Goal: Information Seeking & Learning: Compare options

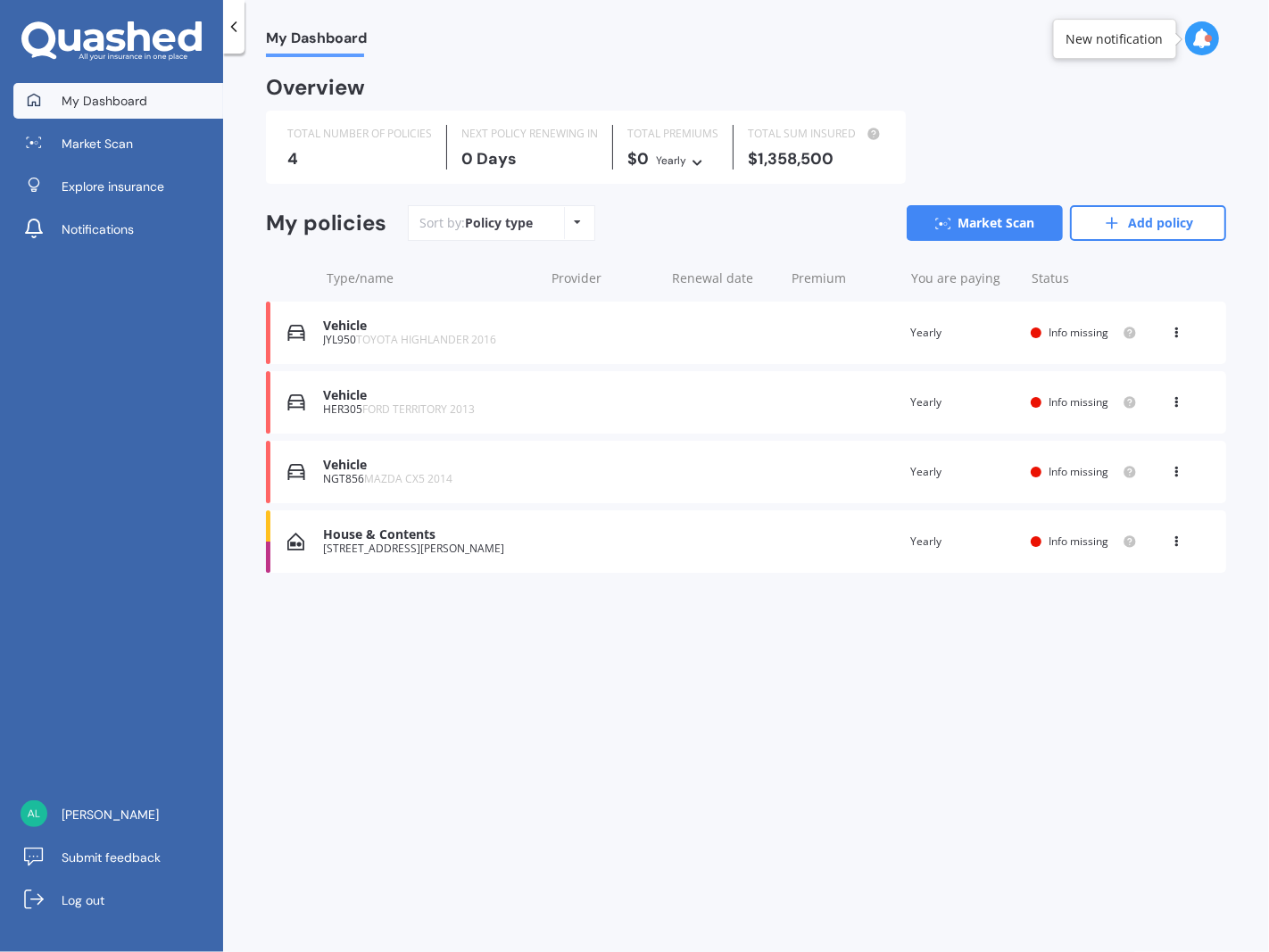
click at [1179, 483] on div "Vehicle NGT856 MAZDA CX5 2014 Renewal date Premium You are paying Yearly Status…" at bounding box center [746, 471] width 961 height 62
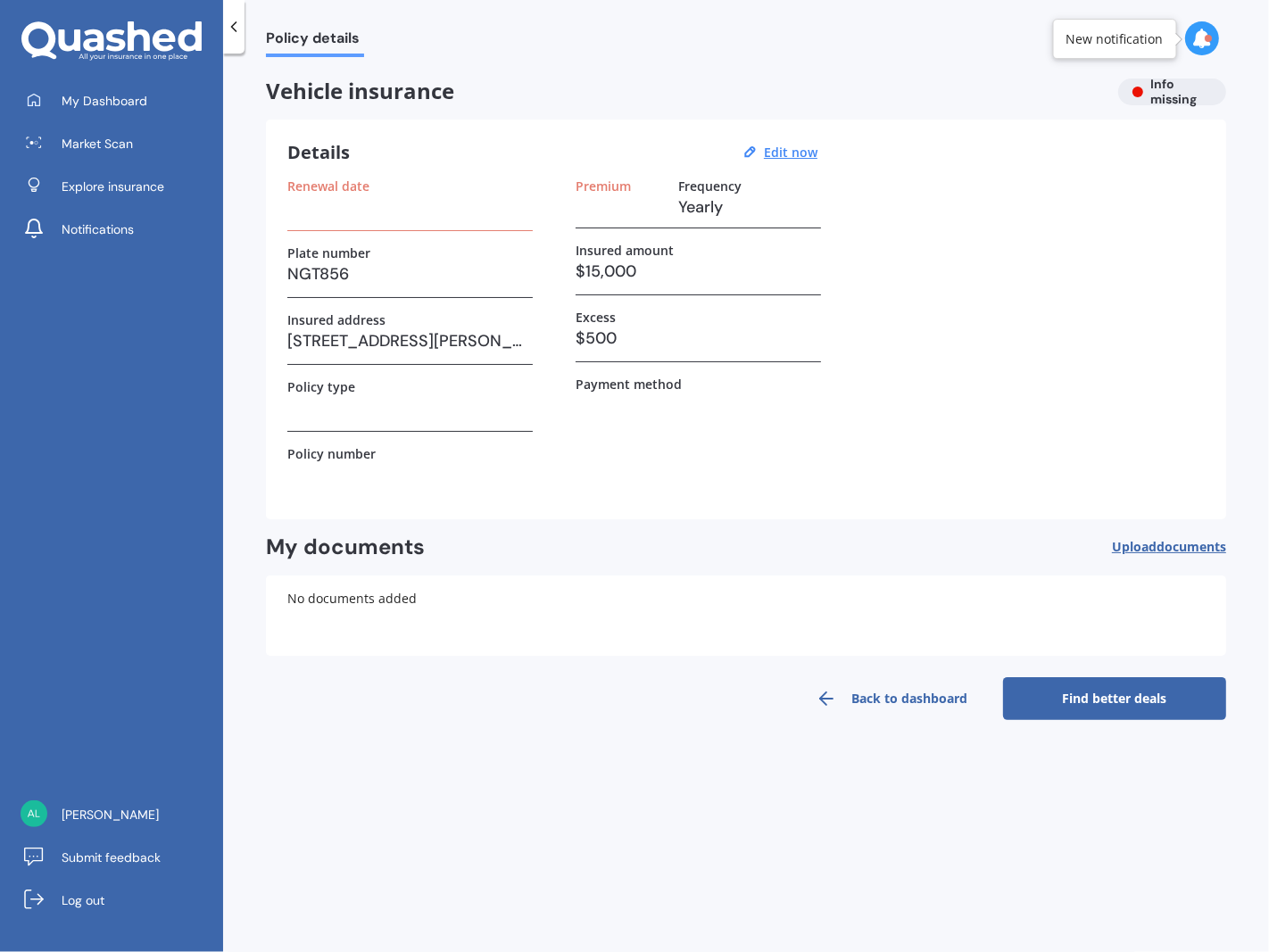
click at [886, 711] on link "Back to dashboard" at bounding box center [892, 698] width 223 height 43
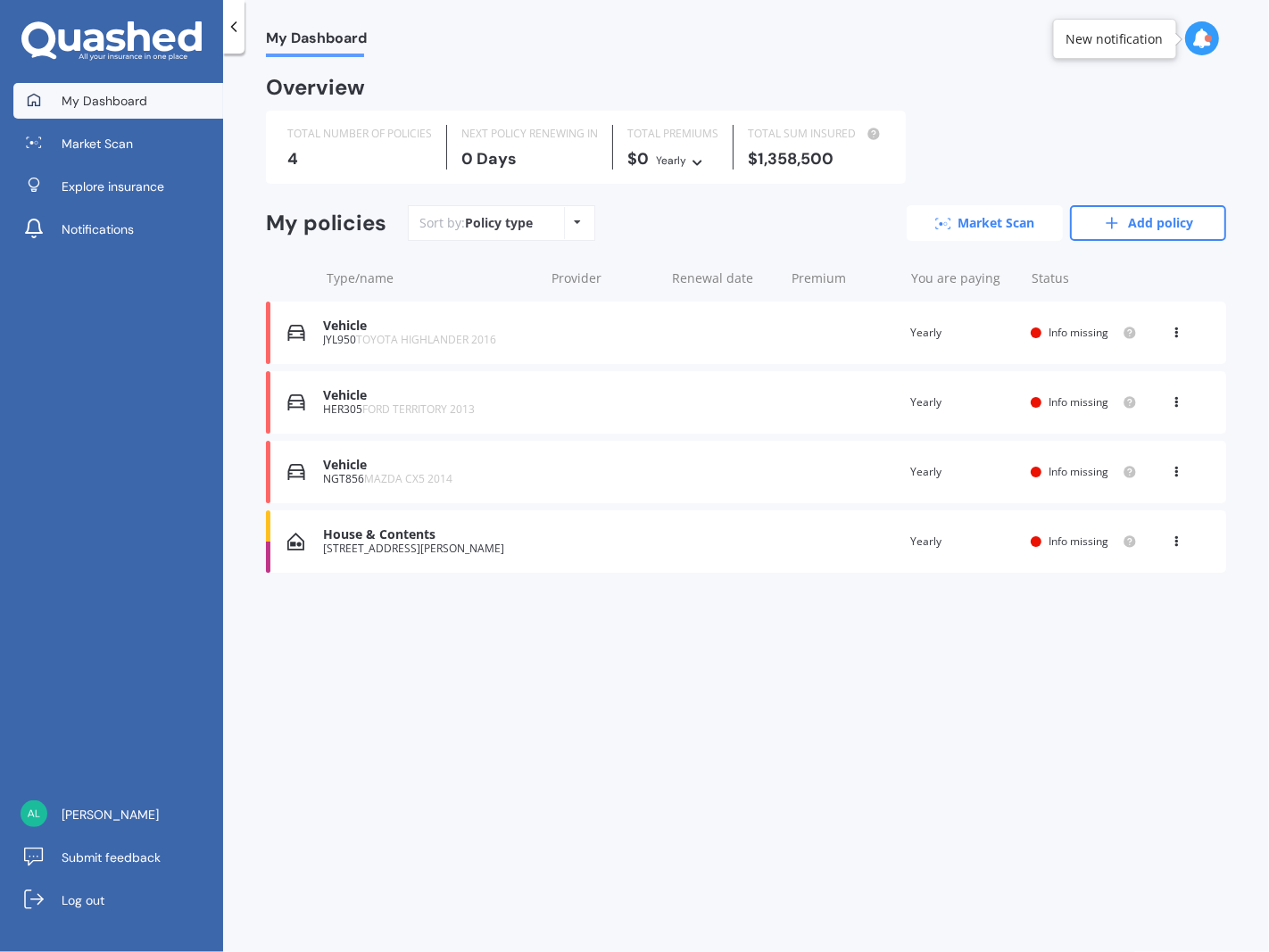
click at [1002, 229] on link "Market Scan" at bounding box center [985, 223] width 156 height 36
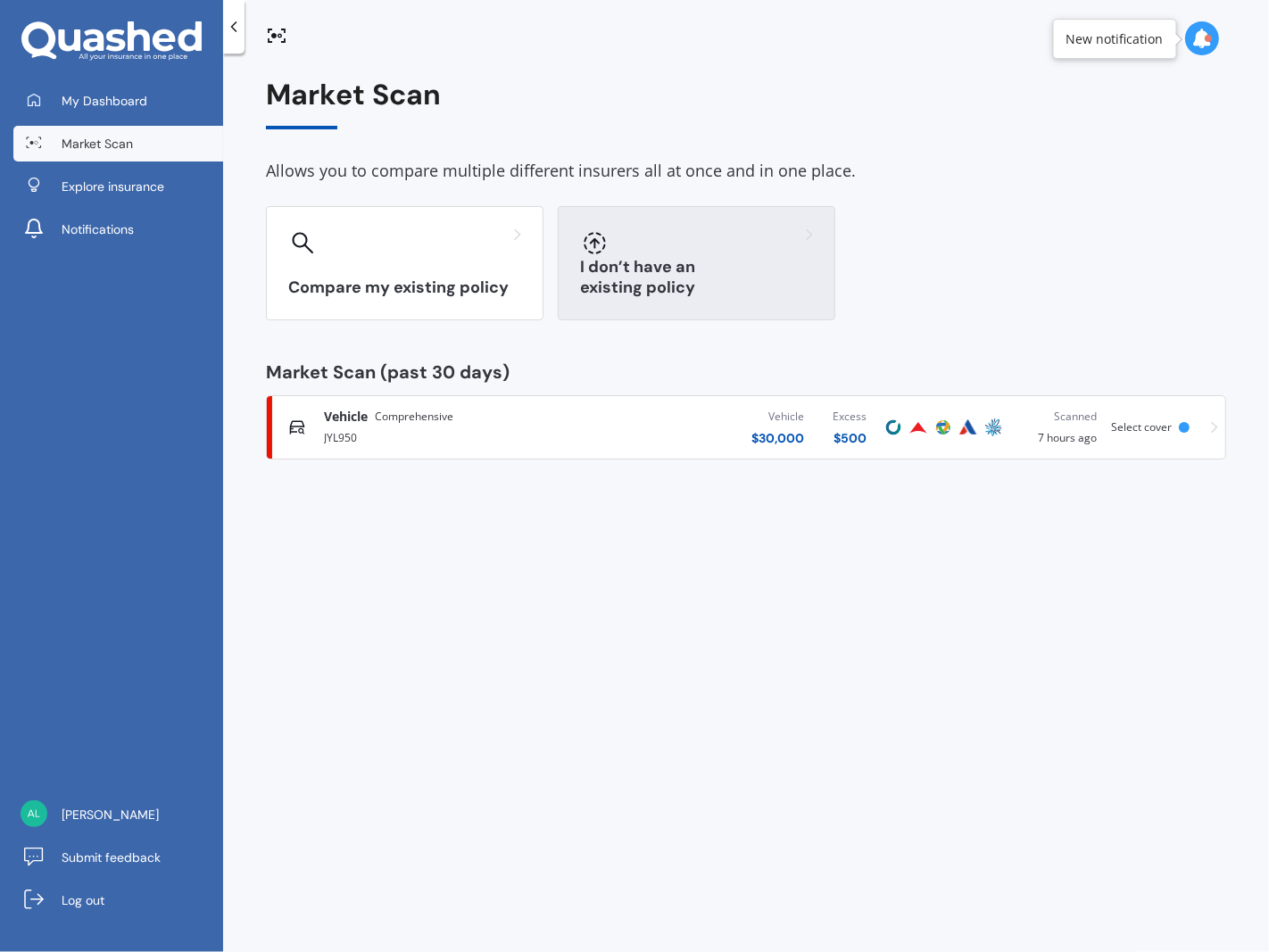
click at [652, 293] on h3 "I don’t have an existing policy" at bounding box center [696, 278] width 233 height 41
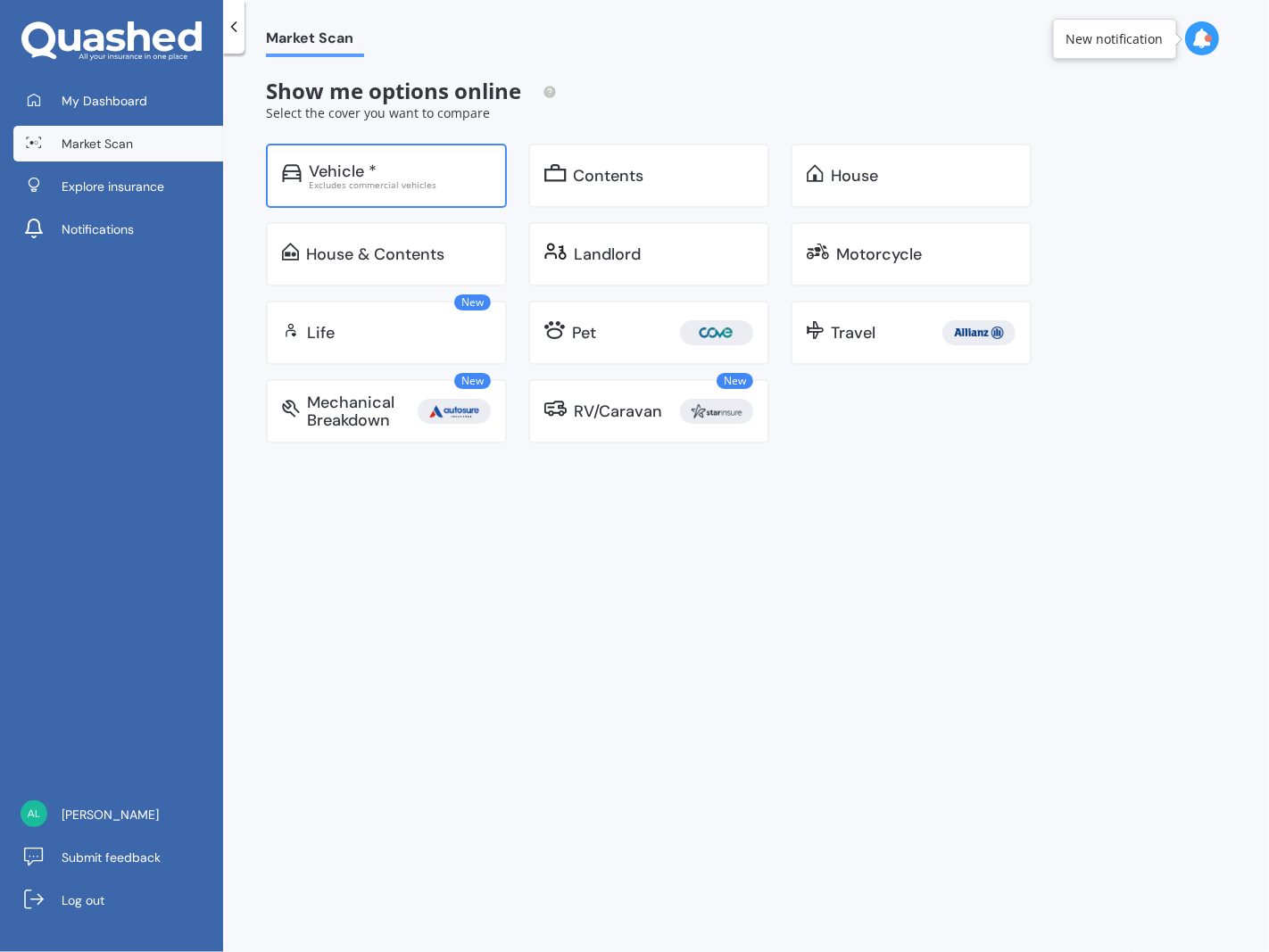
click at [391, 173] on div "Vehicle *" at bounding box center [399, 172] width 182 height 18
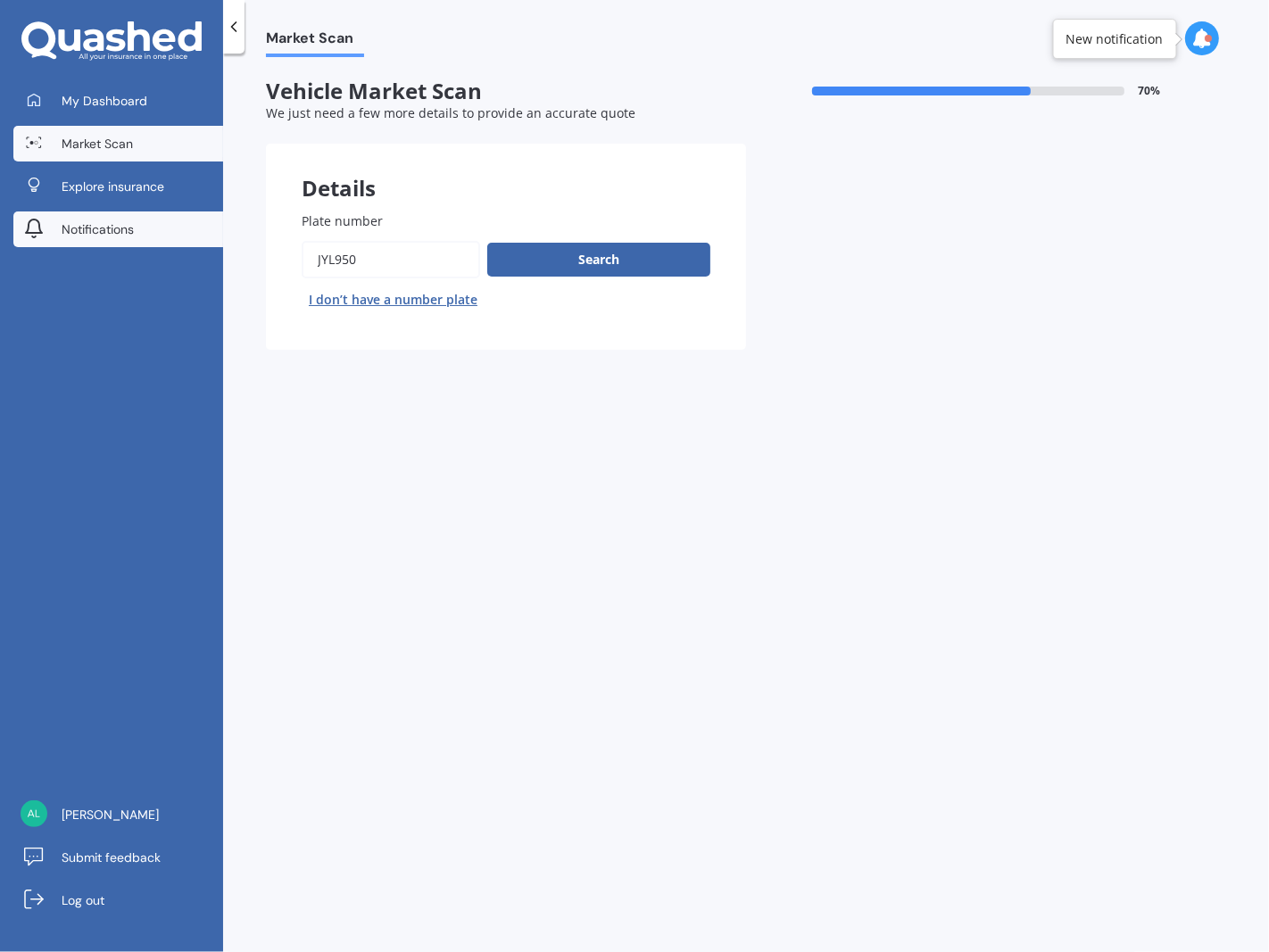
drag, startPoint x: 373, startPoint y: 256, endPoint x: 89, endPoint y: 218, distance: 286.5
click at [112, 227] on div "My Dashboard Market Scan Explore insurance Notifications [PERSON_NAME] Submit f…" at bounding box center [634, 476] width 1269 height 952
type input "NGT856"
click at [0, 0] on button "Next" at bounding box center [0, 0] width 0 height 0
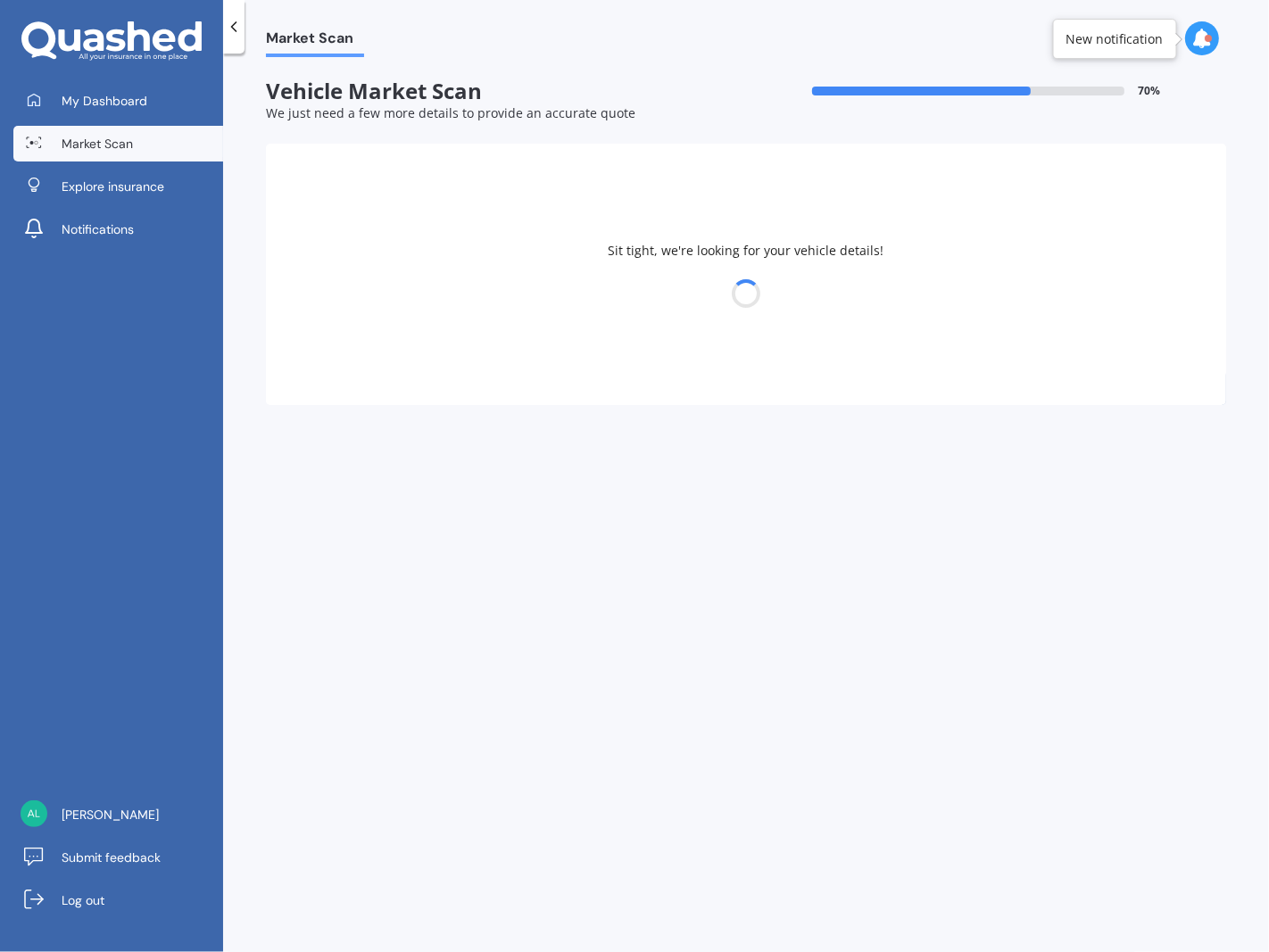
select select "MAZDA"
select select "27"
select select "05"
select select "1996"
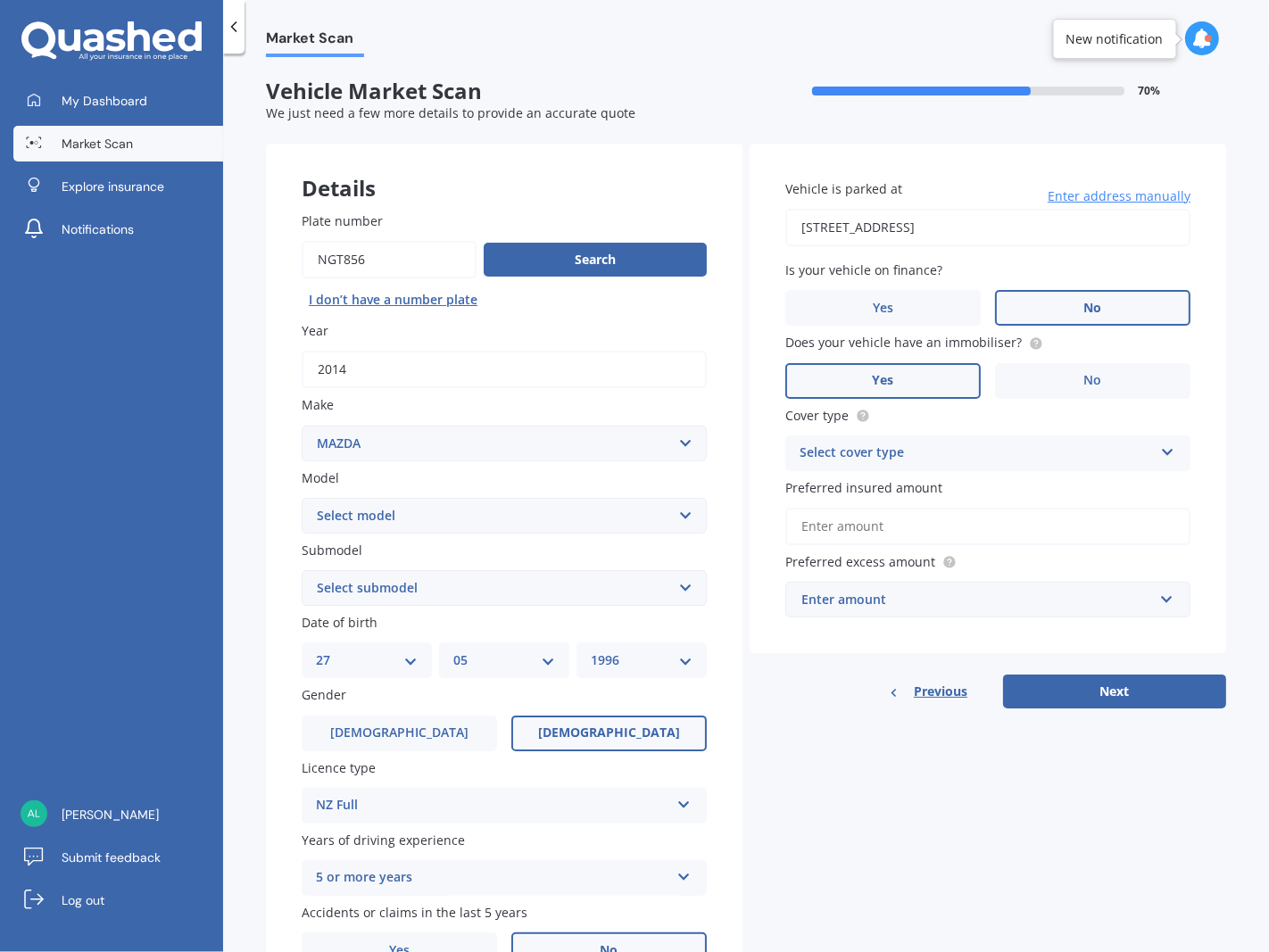
click at [548, 514] on select "Select model 121 2 3 323 323 / Familia 6 626 929 Atenza Autozam Axela AZ3 B2000…" at bounding box center [504, 516] width 406 height 36
select select "CX5"
click at [301, 498] on select "Select model 121 2 3 323 323 / Familia 6 626 929 Atenza Autozam Axela AZ3 B2000…" at bounding box center [504, 516] width 406 height 36
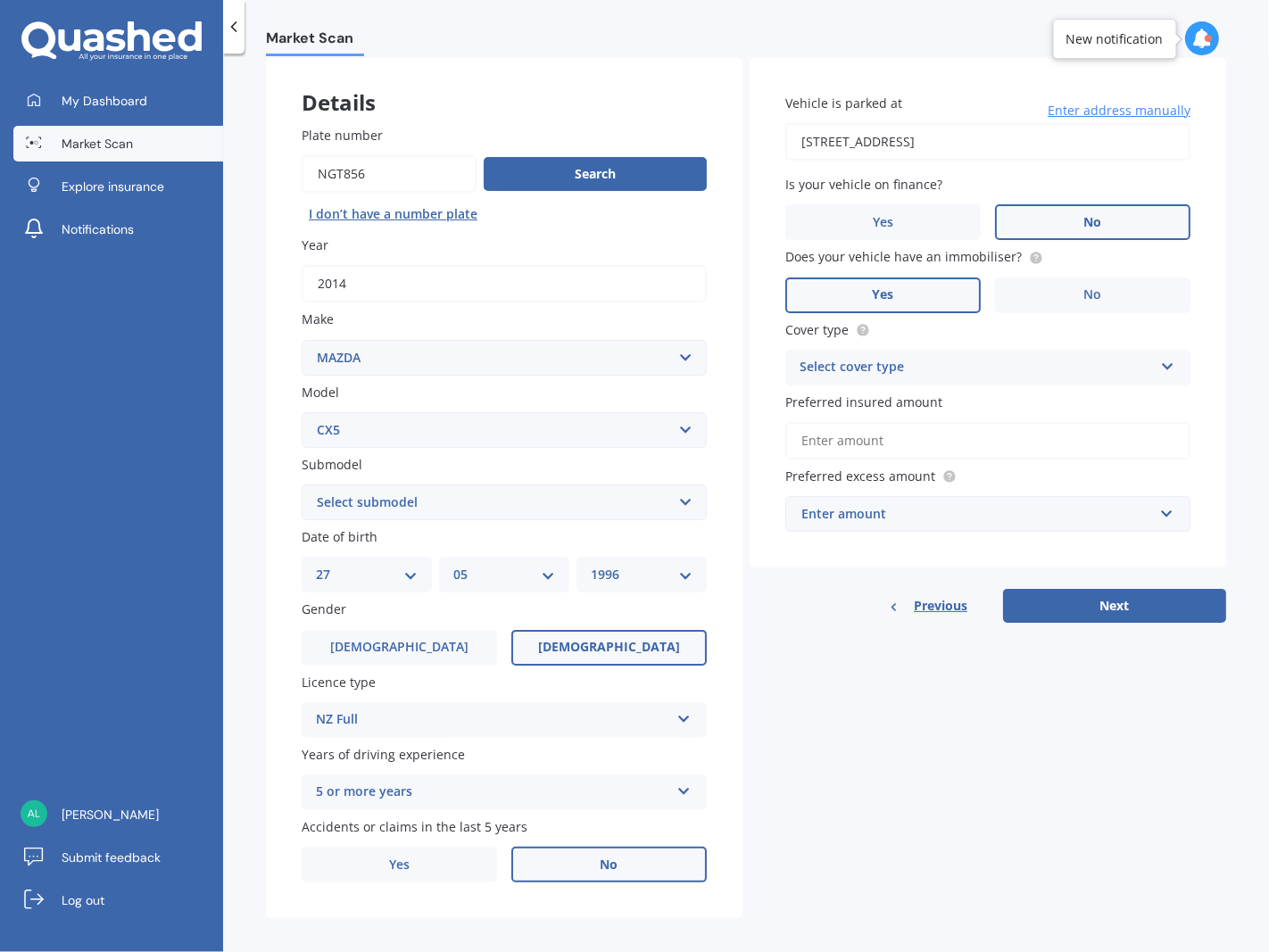
scroll to position [89, 0]
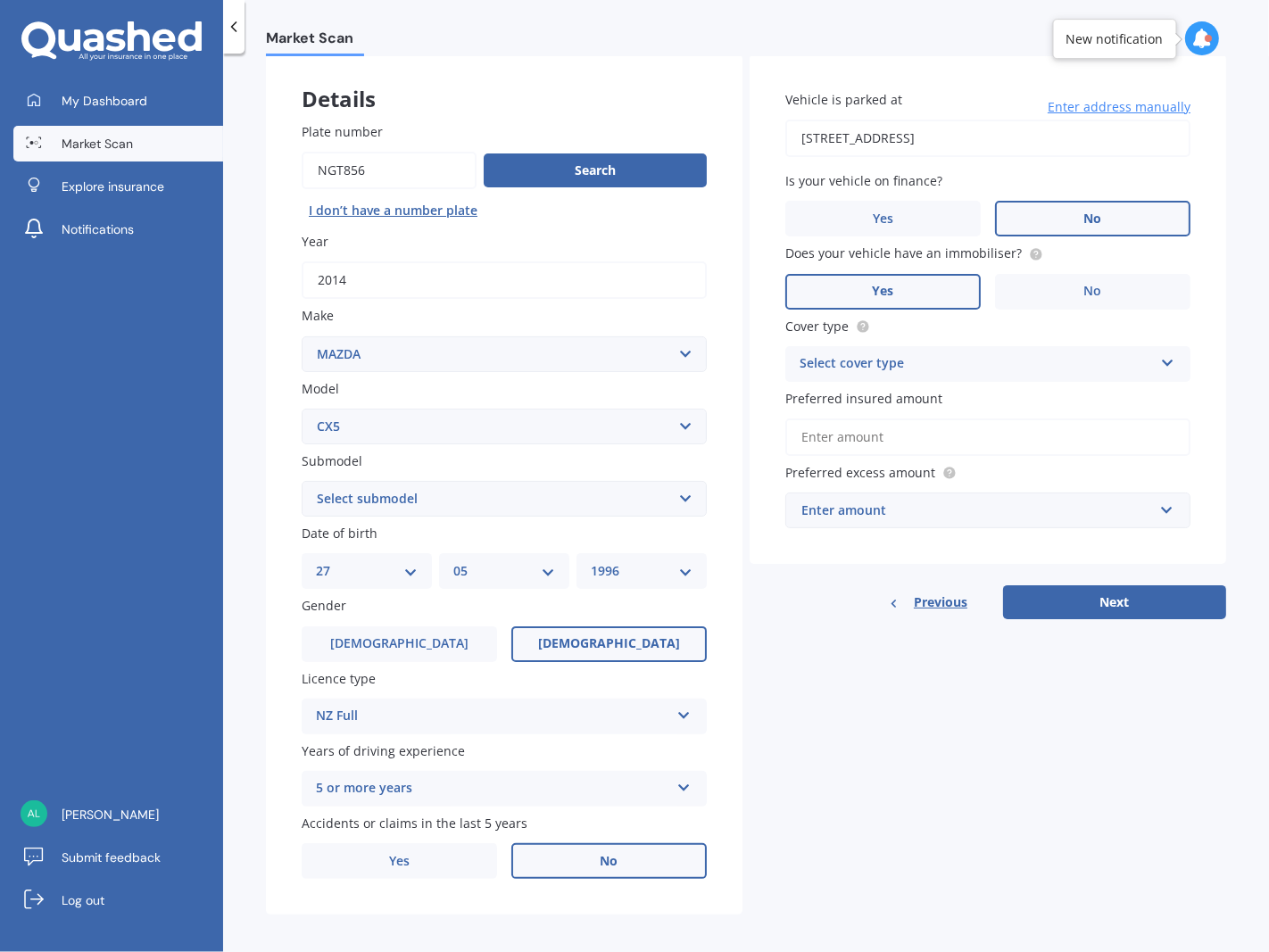
click at [525, 501] on select "Select submodel 2.2 Diesel 2WD XD 2.5S 4WD Diesel Limited 4WD GSX 2.2 Diesel St…" at bounding box center [504, 499] width 406 height 36
click at [91, 99] on span "My Dashboard" at bounding box center [103, 101] width 85 height 18
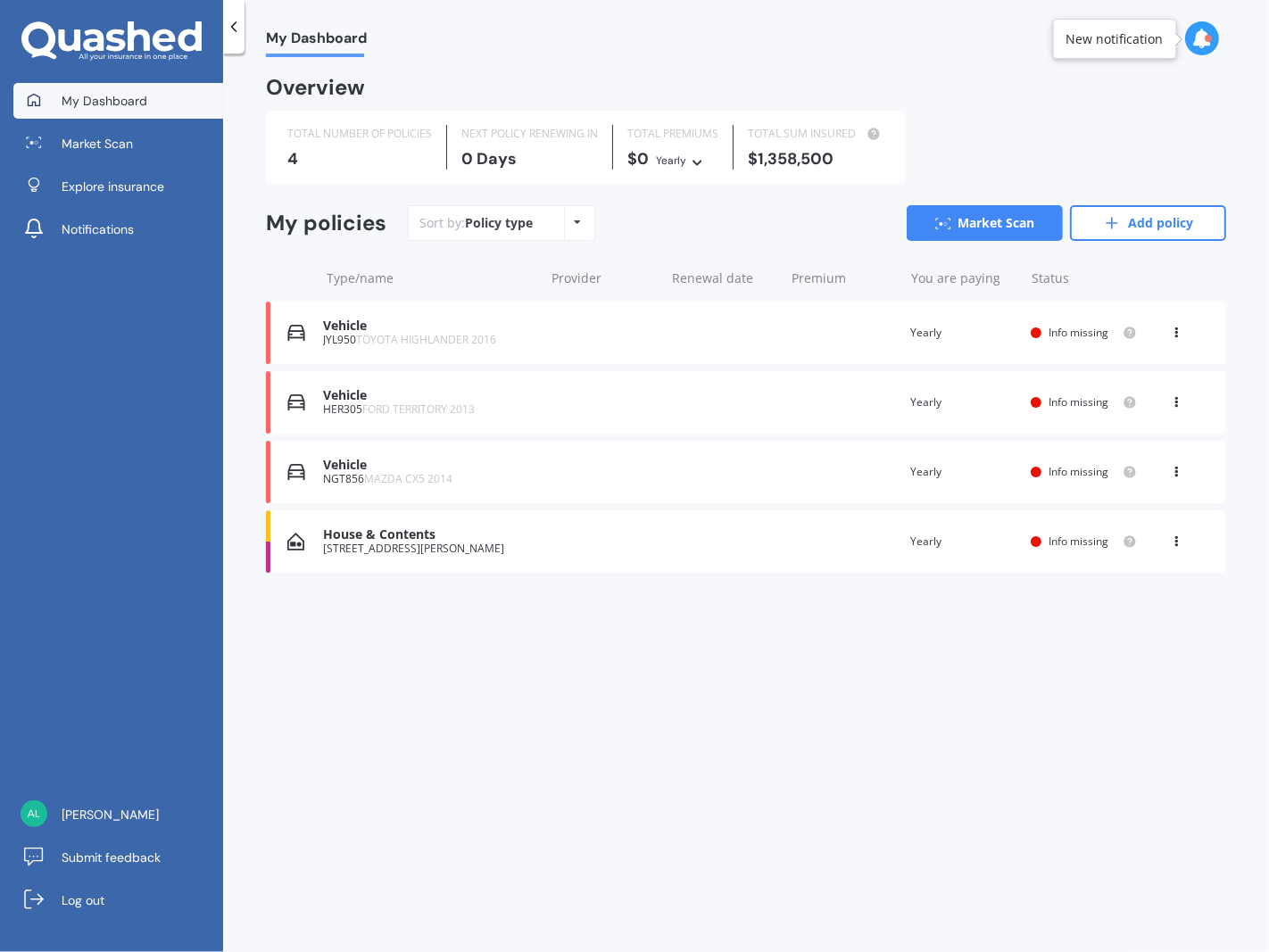
click at [1167, 403] on div "View option View policy Delete" at bounding box center [1178, 403] width 54 height 18
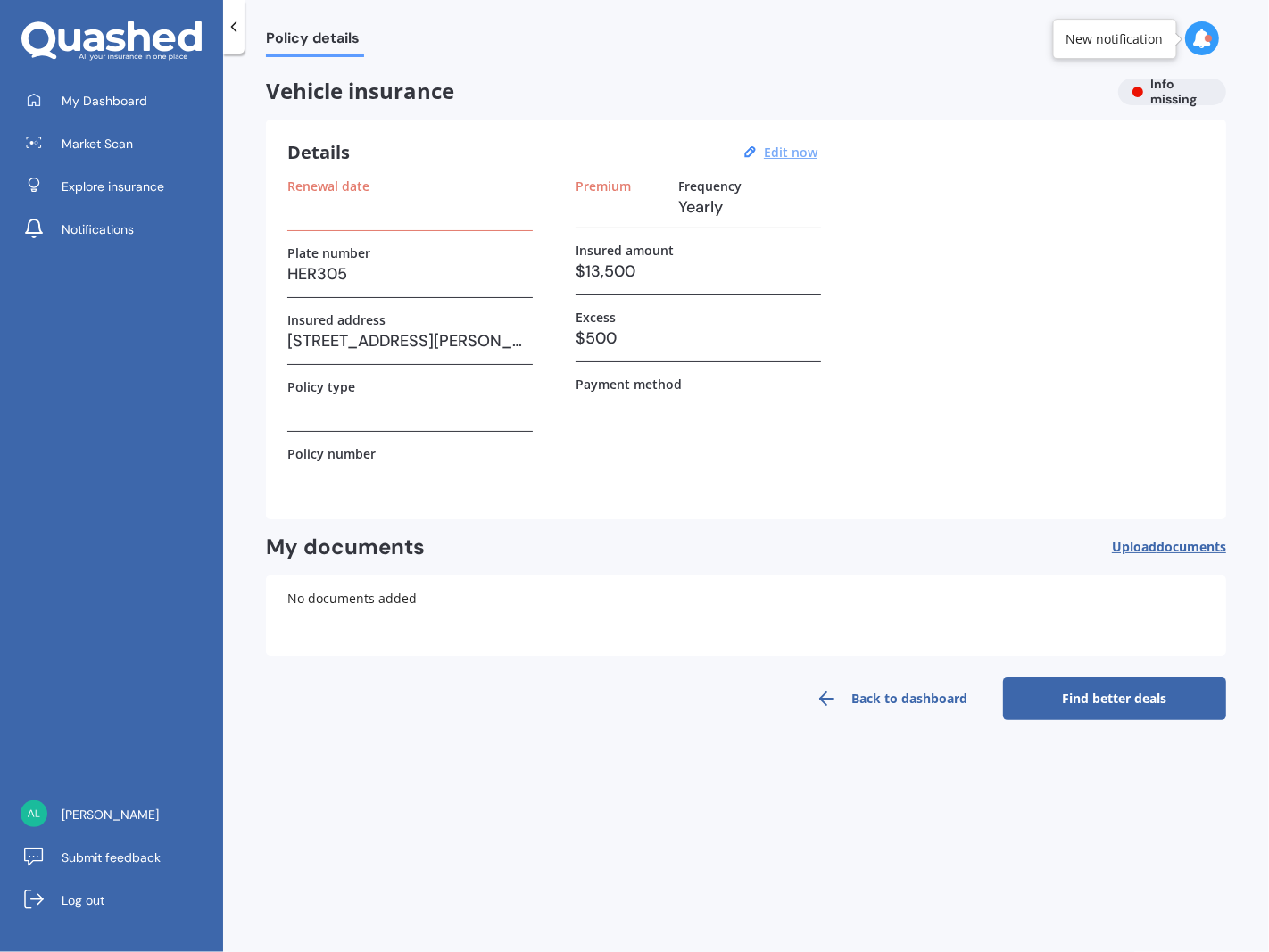
click at [775, 147] on u "Edit now" at bounding box center [791, 152] width 54 height 17
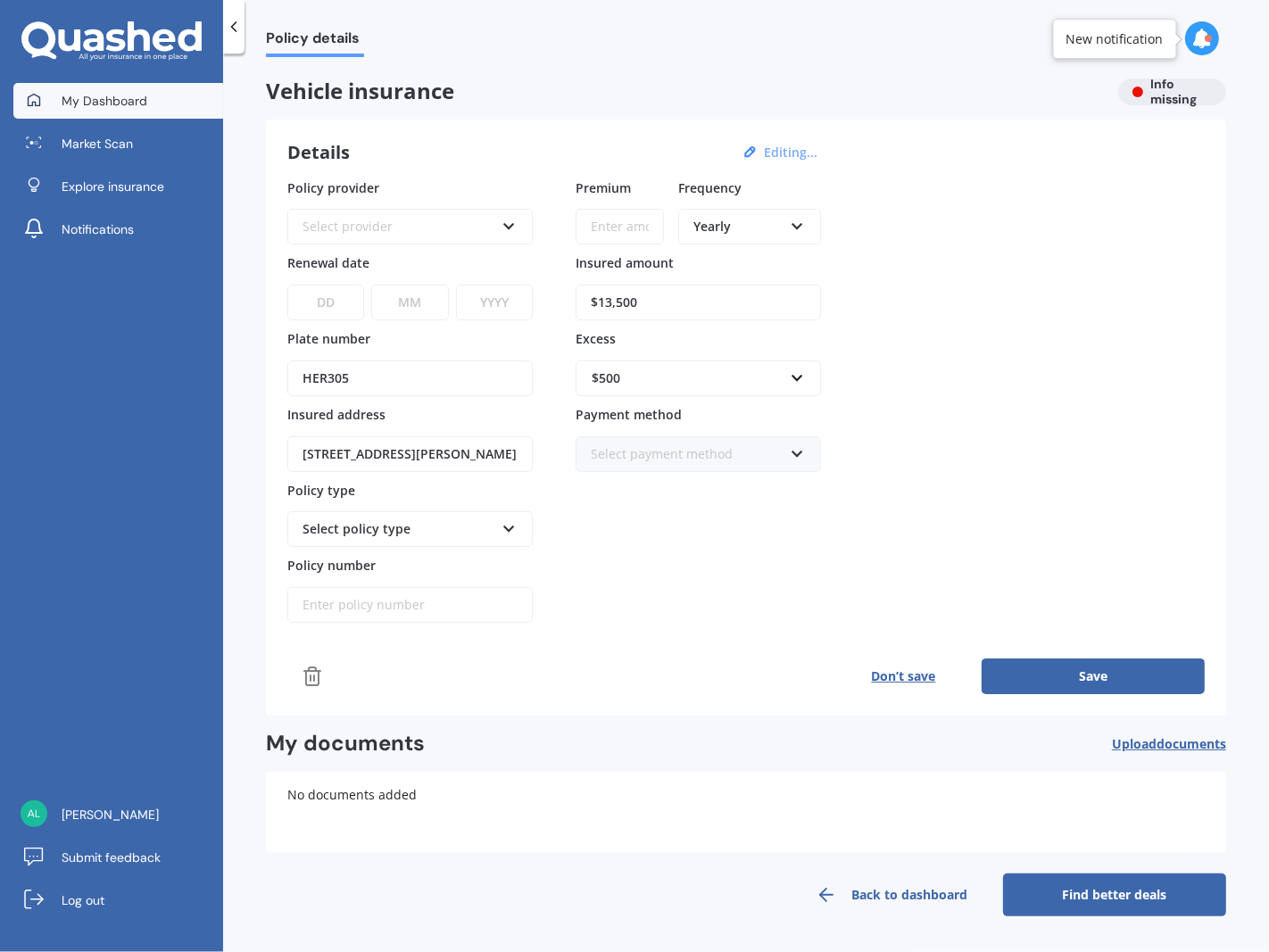
click at [105, 109] on span "My Dashboard" at bounding box center [103, 101] width 85 height 18
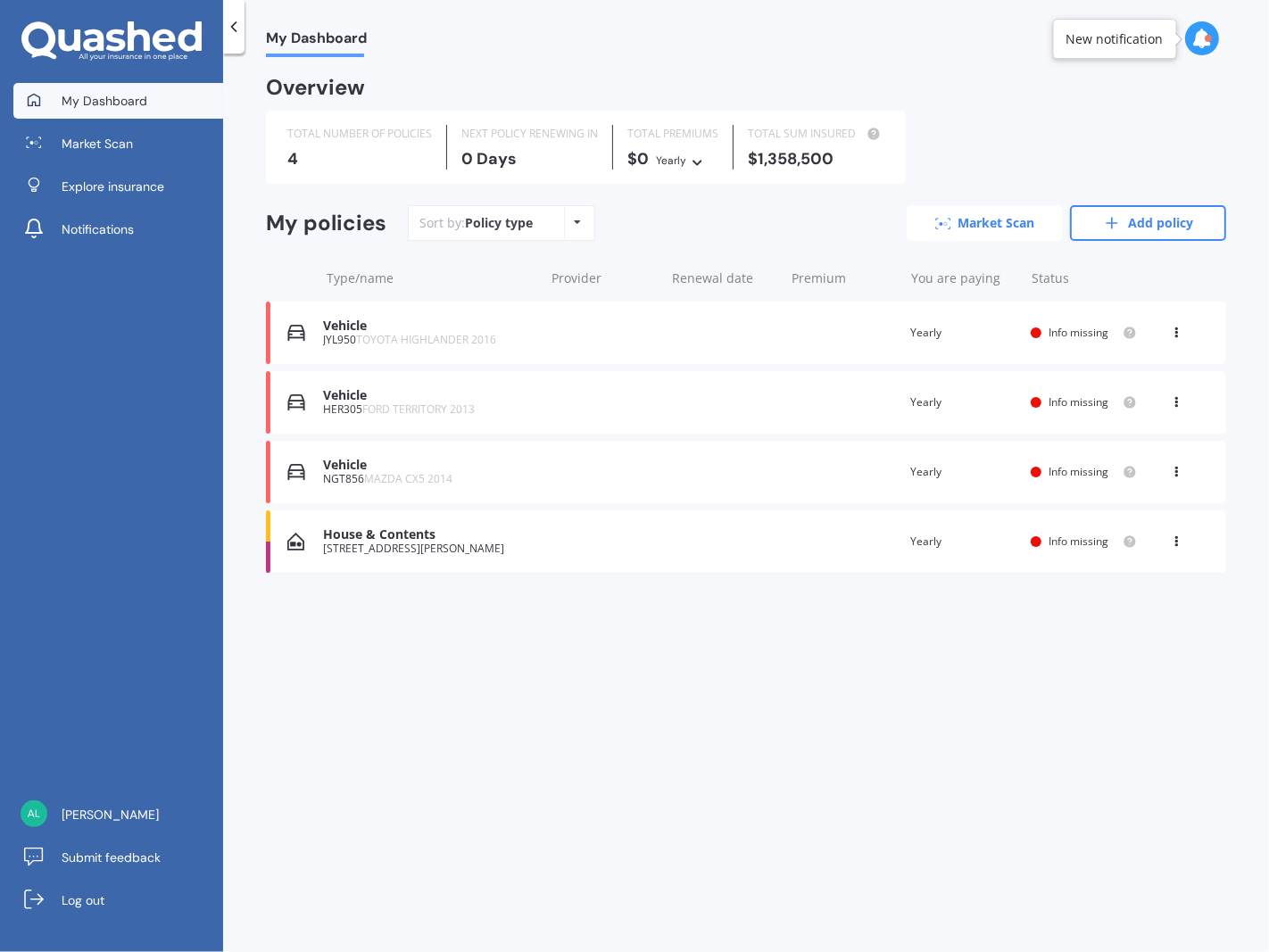
click at [970, 215] on link "Market Scan" at bounding box center [985, 223] width 156 height 36
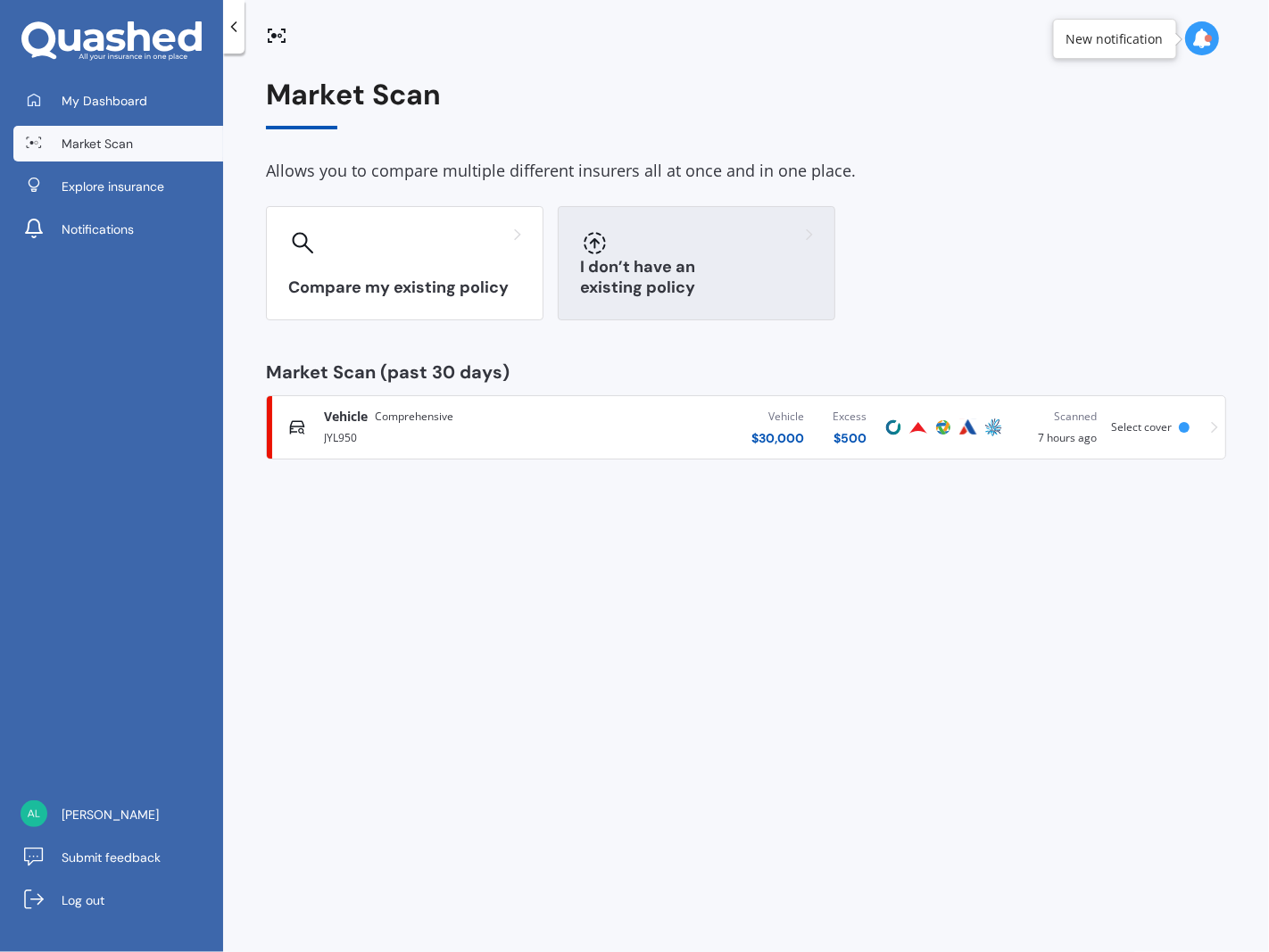
click at [676, 266] on div "I don’t have an existing policy" at bounding box center [696, 262] width 278 height 114
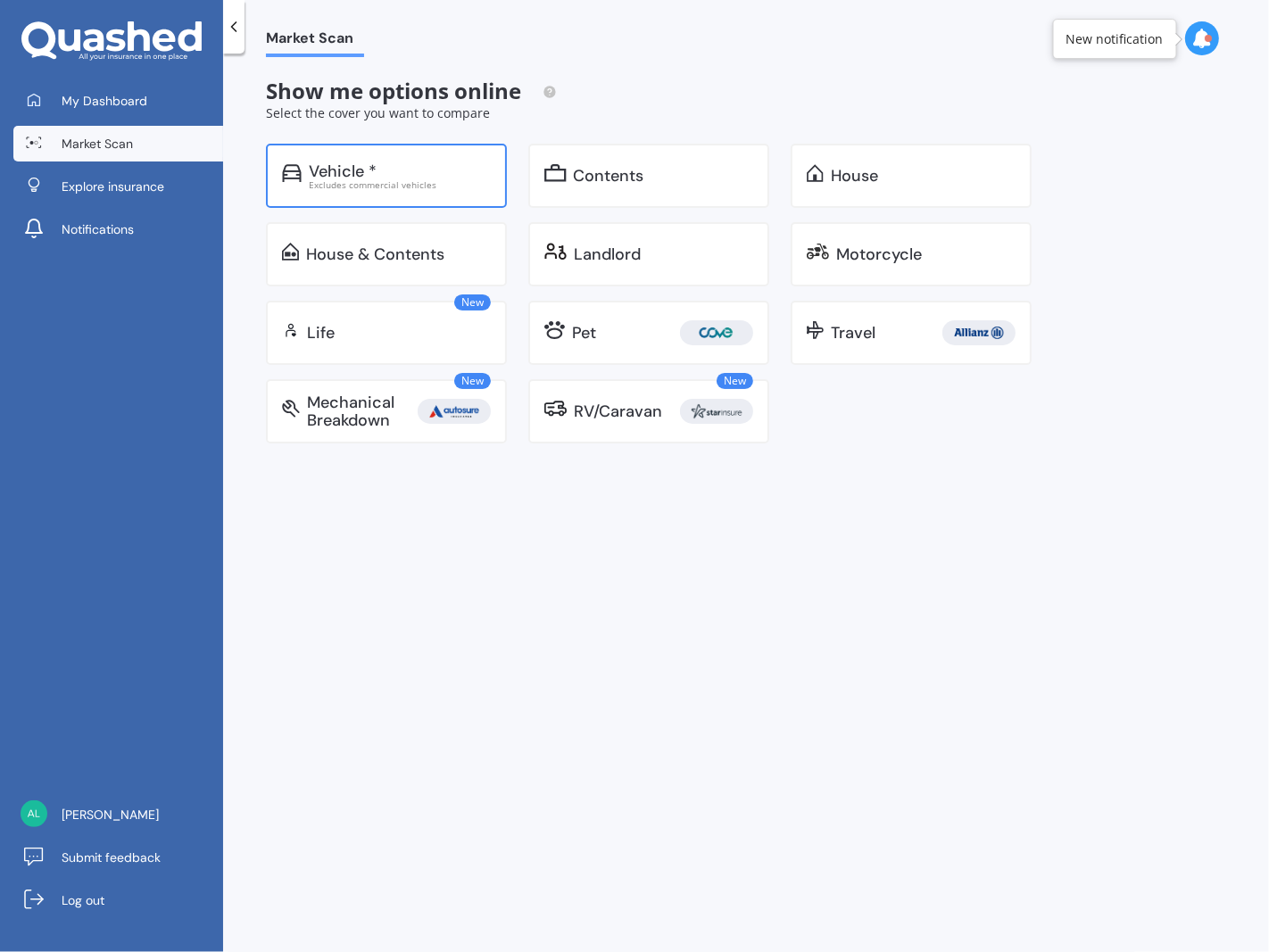
click at [396, 191] on div "Vehicle * Excludes commercial vehicles" at bounding box center [387, 175] width 241 height 64
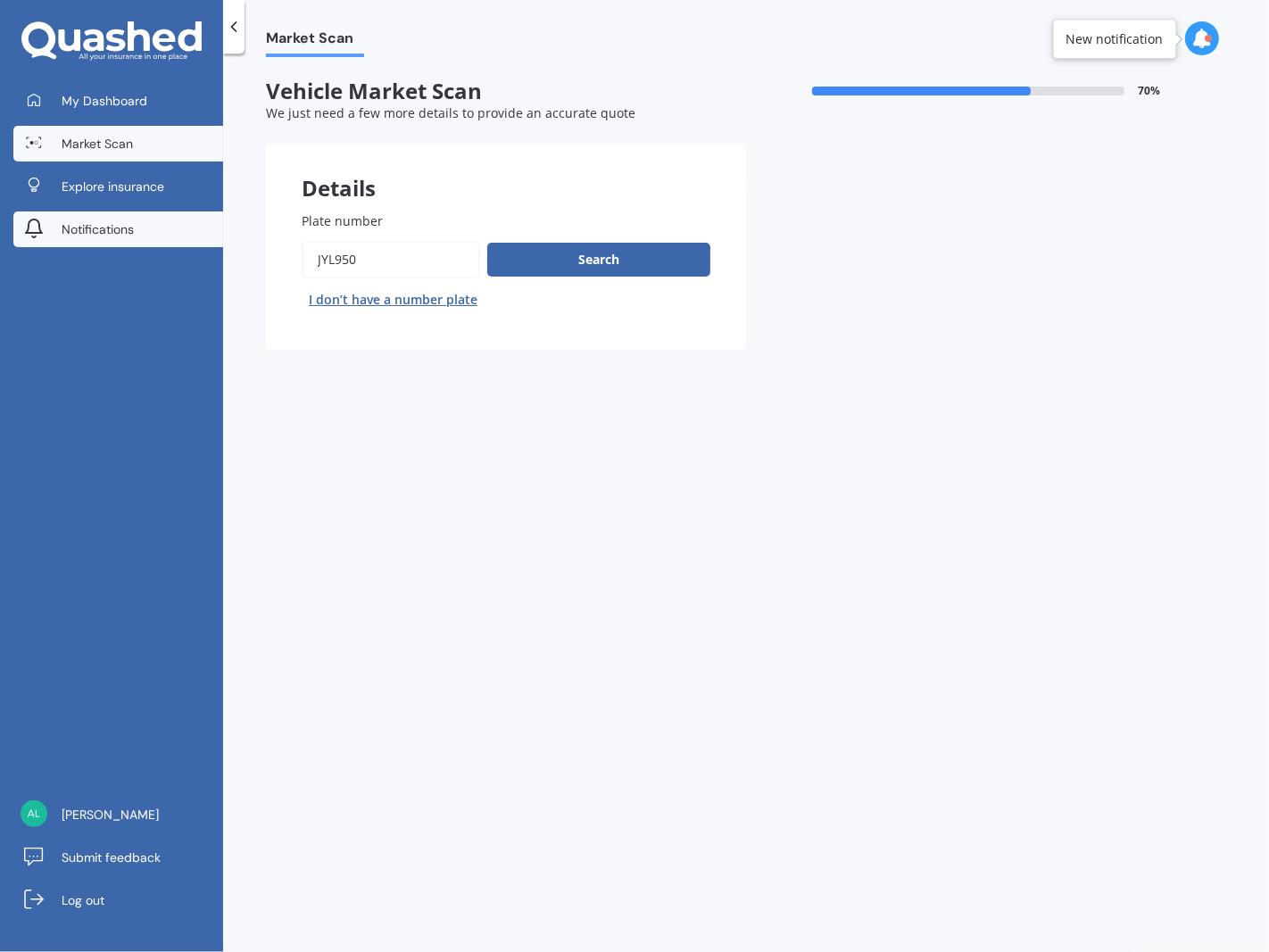
drag, startPoint x: 384, startPoint y: 262, endPoint x: 120, endPoint y: 217, distance: 267.8
click at [120, 217] on div "My Dashboard Market Scan Explore insurance Notifications [PERSON_NAME] Submit f…" at bounding box center [634, 476] width 1269 height 952
type input "NGT856"
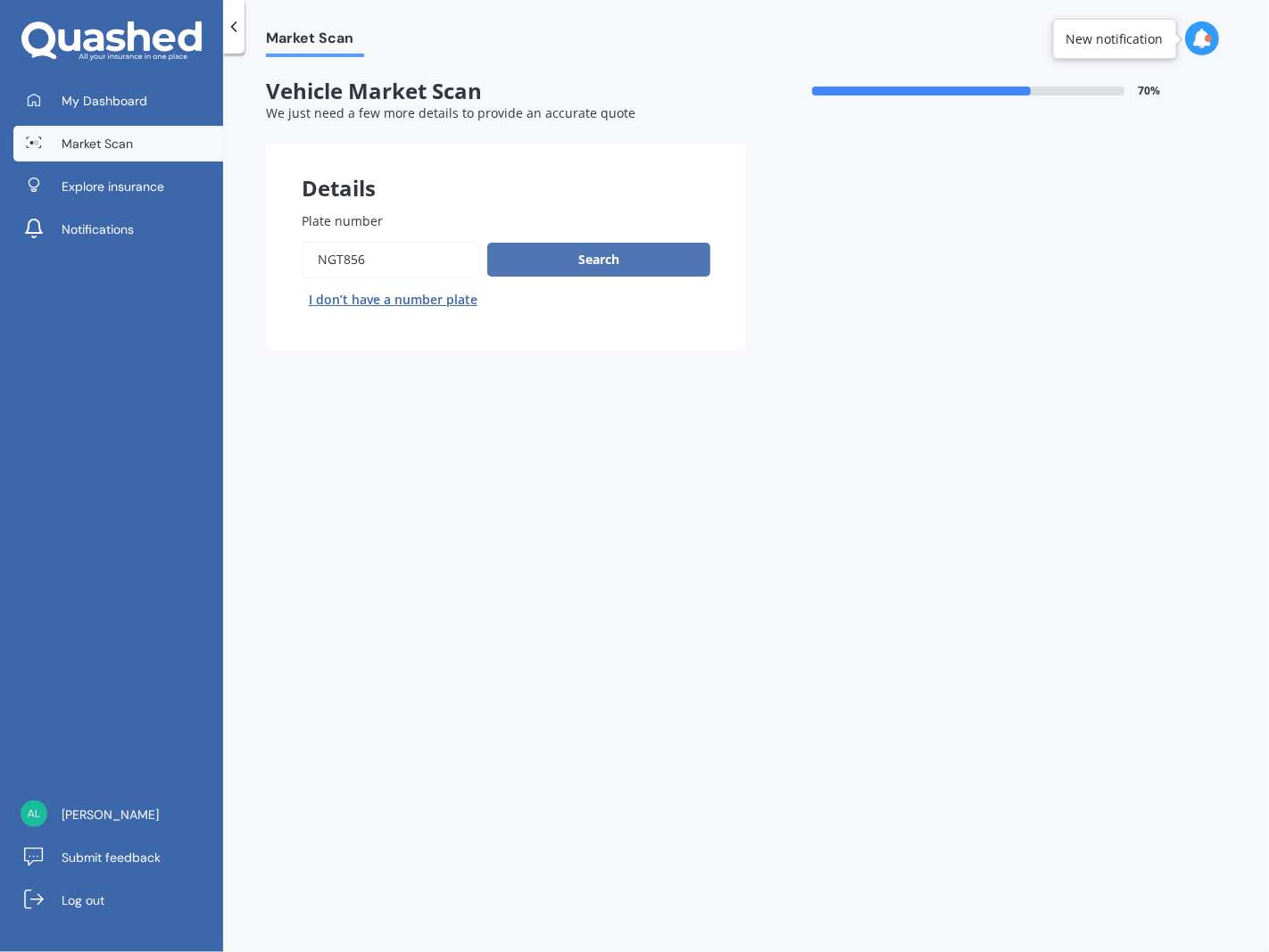
click at [639, 245] on div "Search I don’t have a number plate" at bounding box center [505, 277] width 409 height 73
click at [647, 259] on button "Search" at bounding box center [599, 260] width 223 height 34
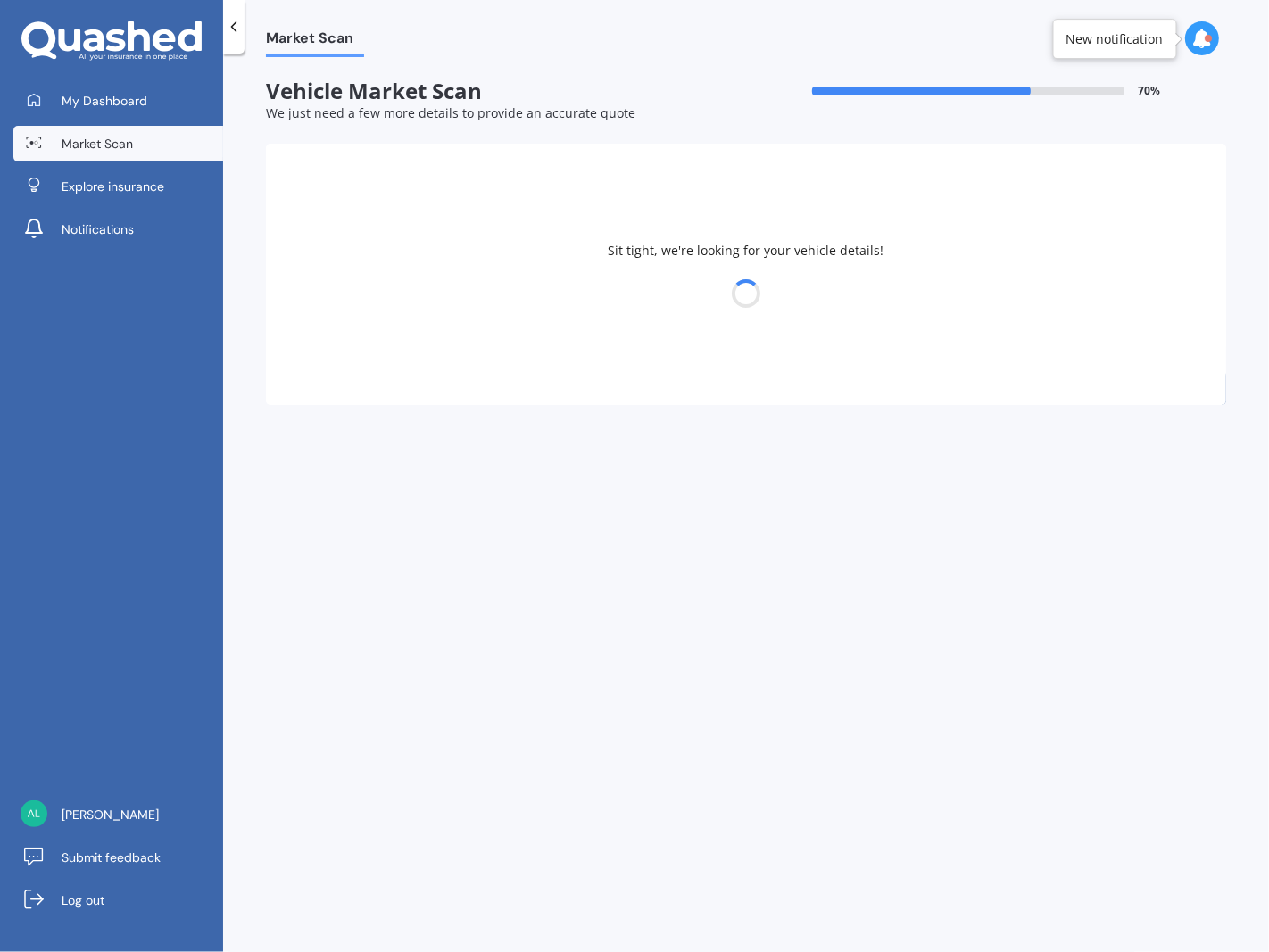
select select "MAZDA"
select select "27"
select select "05"
select select "1996"
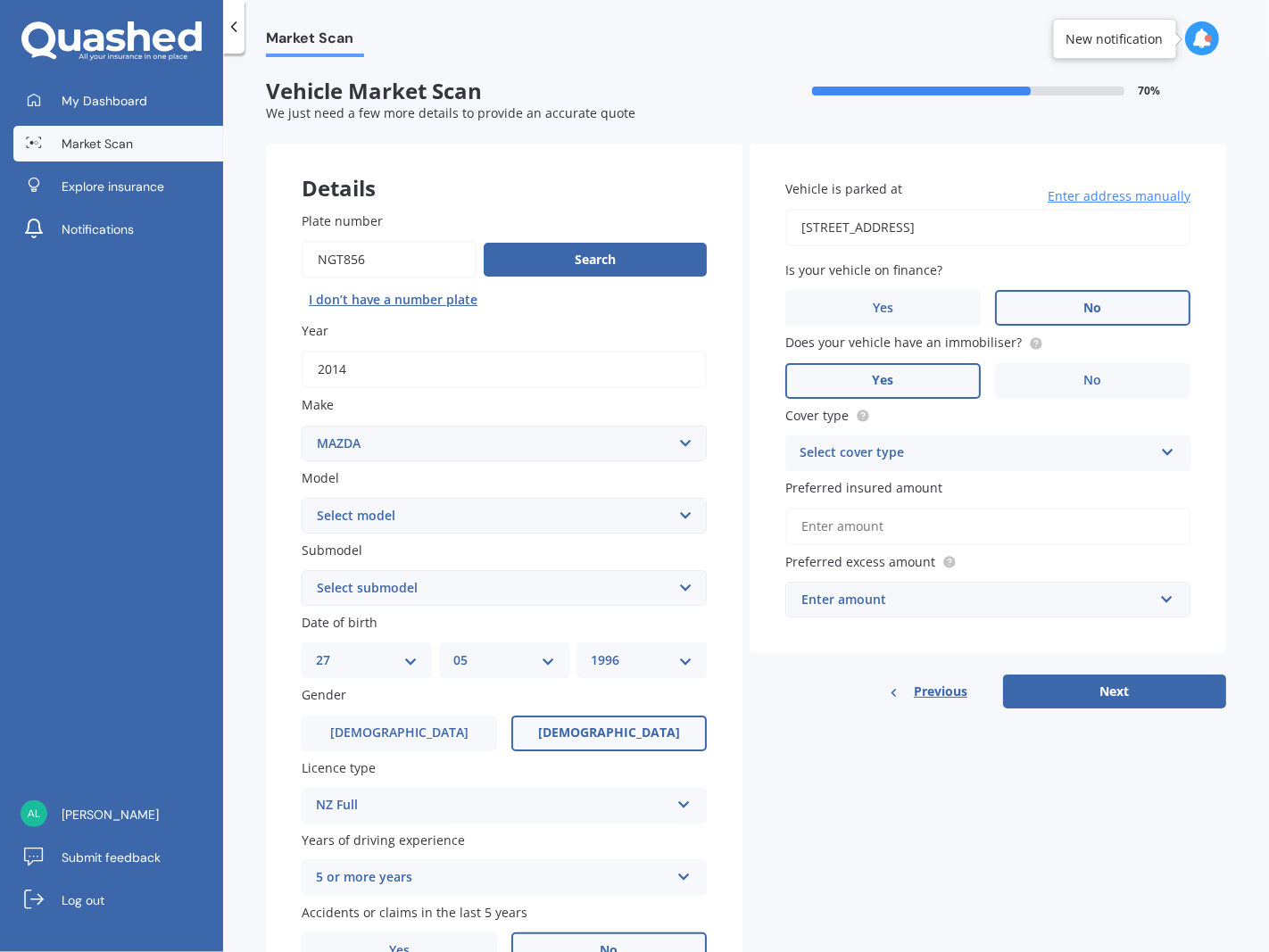
drag, startPoint x: 1039, startPoint y: 229, endPoint x: 531, endPoint y: 147, distance: 514.6
click at [531, 147] on div "Details Plate number Search I don’t have a number plate Year [DATE] Make Select…" at bounding box center [746, 574] width 961 height 861
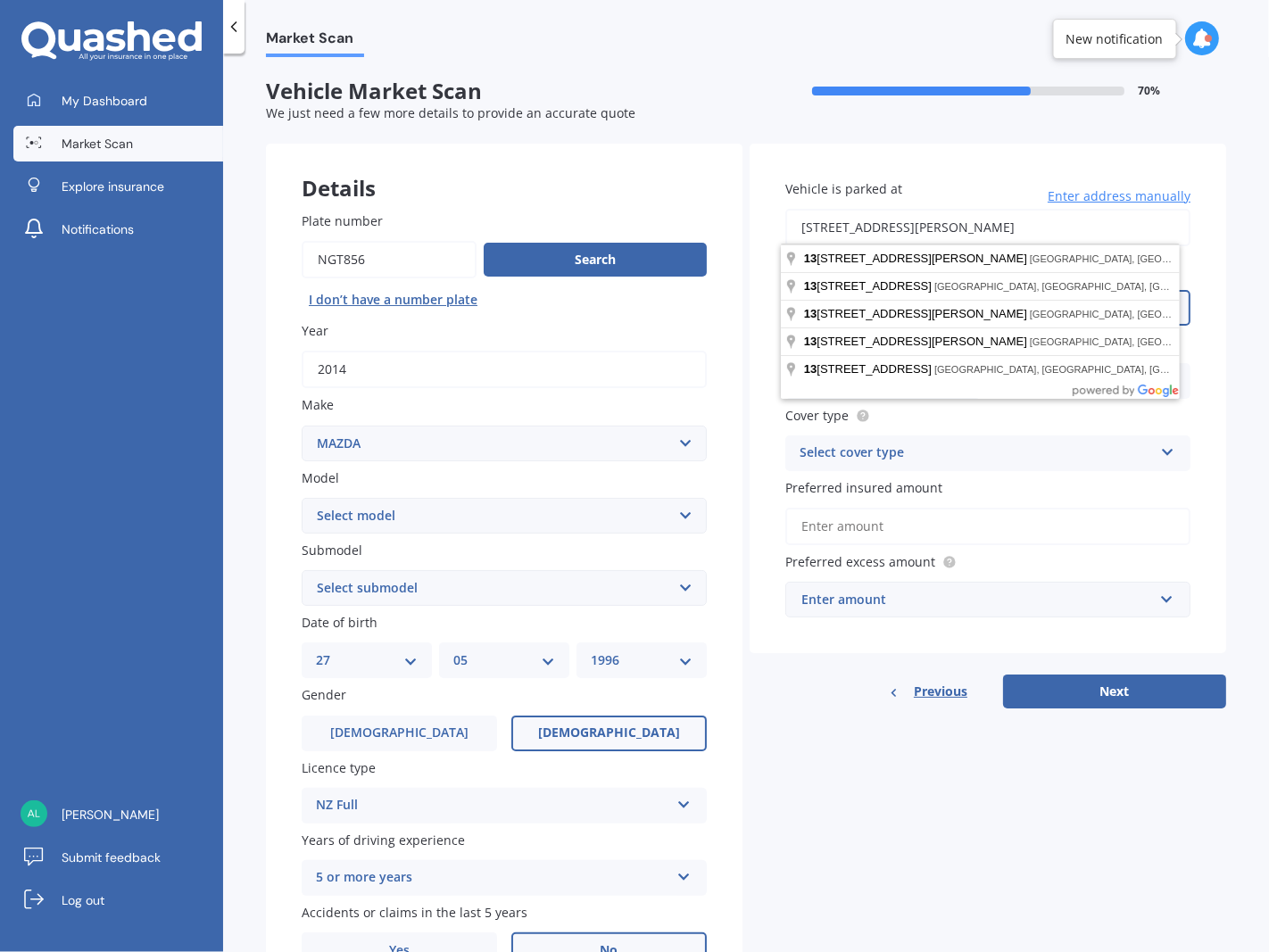
click at [1030, 219] on input "[STREET_ADDRESS][PERSON_NAME]" at bounding box center [987, 227] width 406 height 38
click at [1004, 674] on button "Next" at bounding box center [1115, 691] width 223 height 34
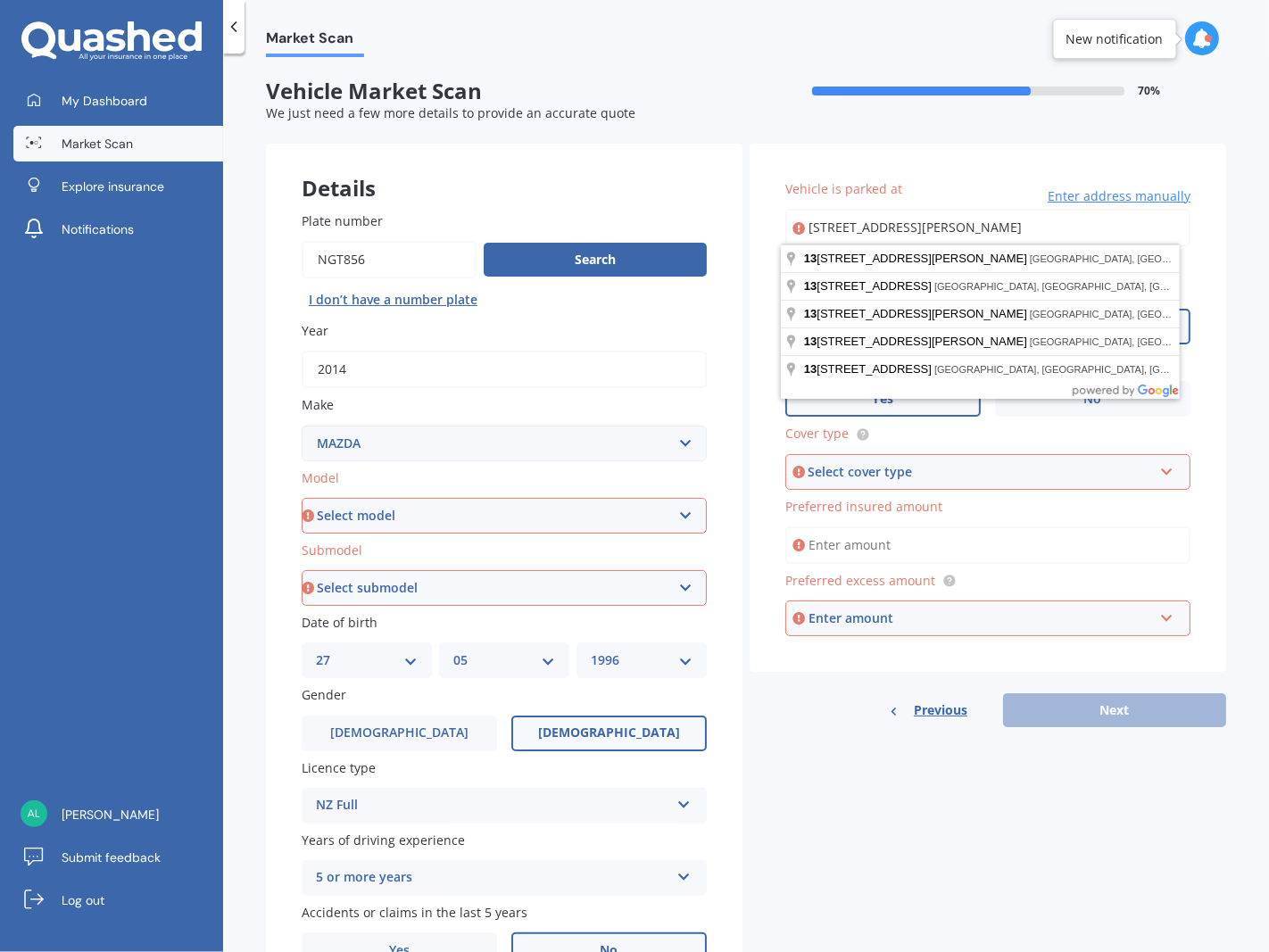
click at [1030, 219] on input "[STREET_ADDRESS][PERSON_NAME]" at bounding box center [987, 227] width 406 height 38
click at [907, 225] on input "[STREET_ADDRESS][PERSON_NAME]" at bounding box center [987, 227] width 406 height 38
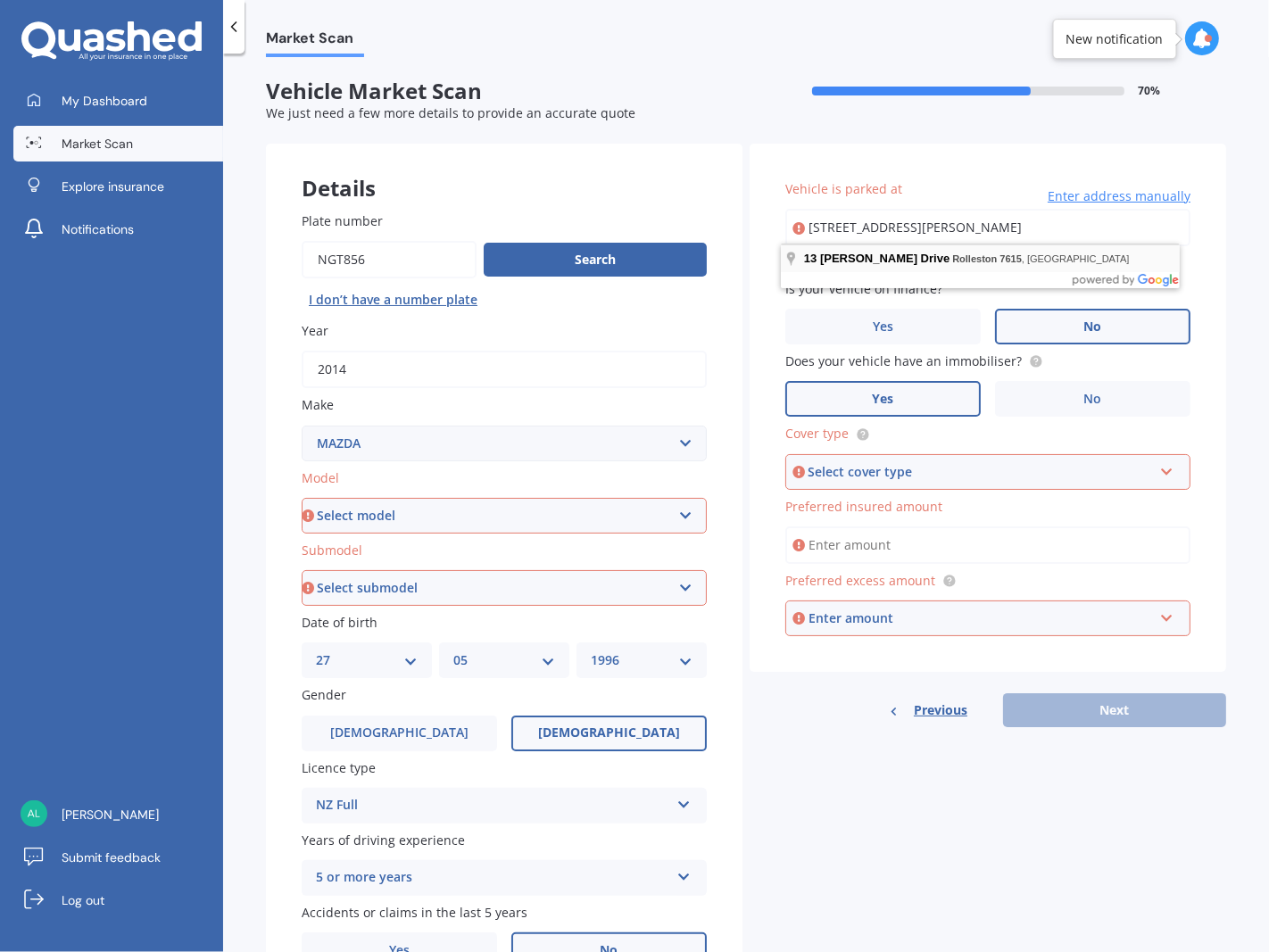
type input "[STREET_ADDRESS][PERSON_NAME]"
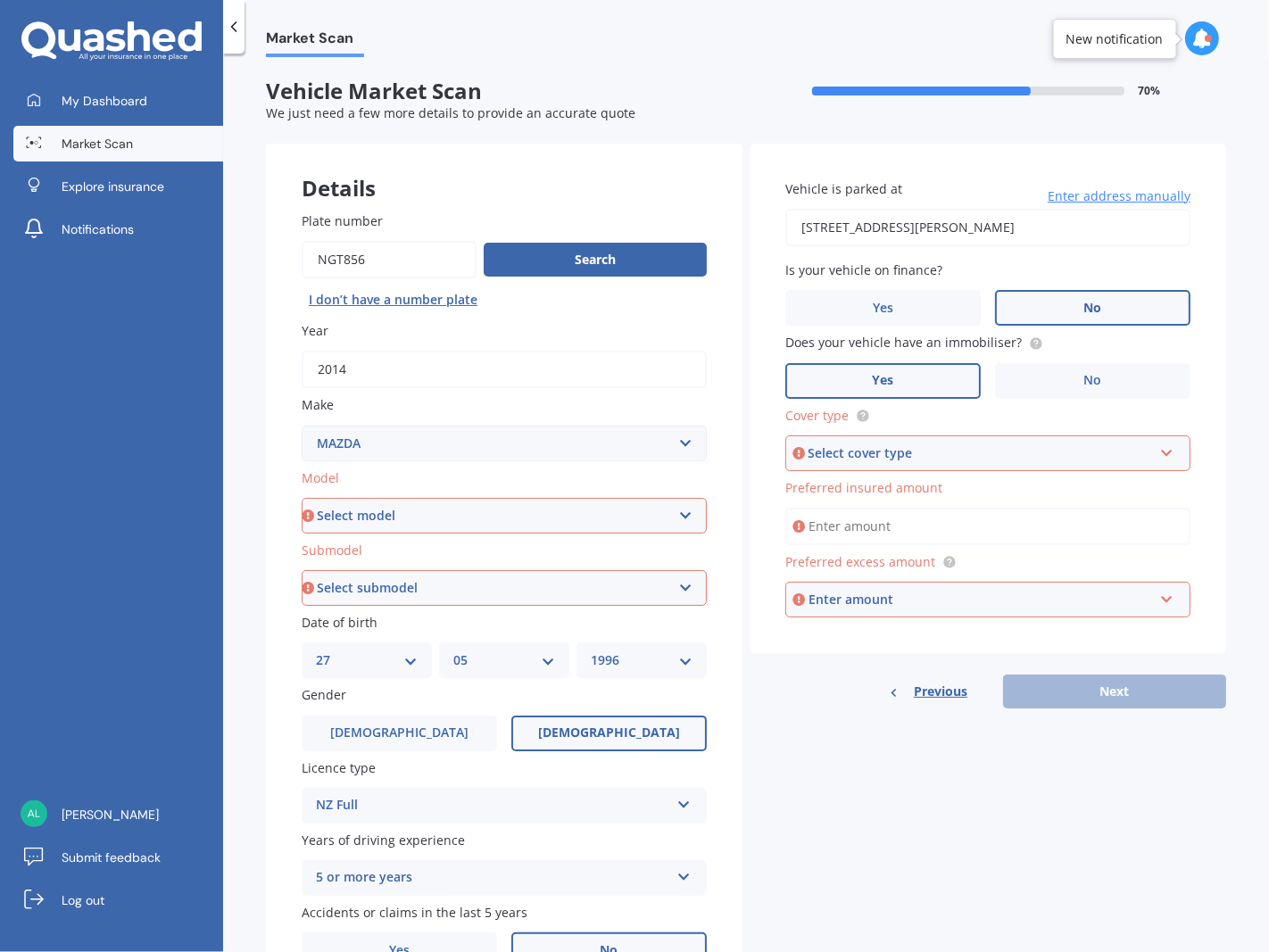
click at [976, 453] on div "Select cover type" at bounding box center [979, 453] width 344 height 20
click at [895, 471] on div "Comprehensive" at bounding box center [987, 487] width 402 height 32
click at [942, 527] on input "Preferred insured amount" at bounding box center [987, 527] width 406 height 38
